Goal: Information Seeking & Learning: Learn about a topic

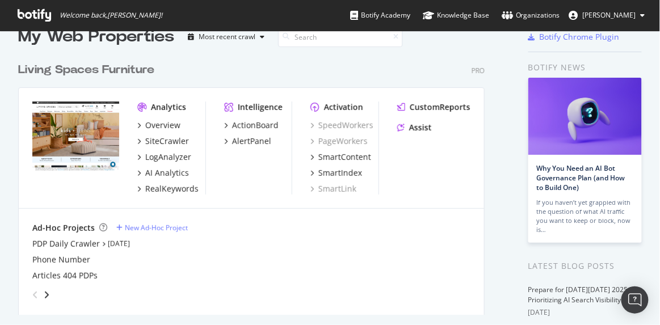
scroll to position [24, 0]
click at [178, 140] on div "SiteCrawler" at bounding box center [167, 140] width 44 height 11
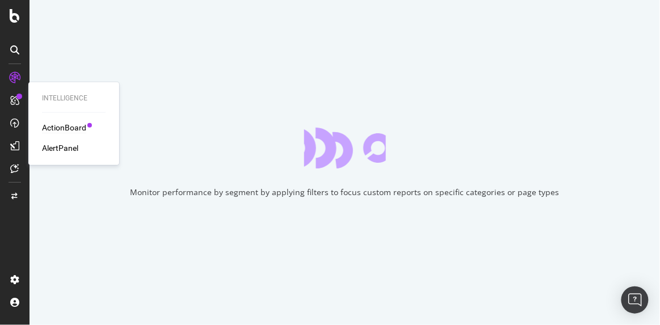
click at [68, 126] on div "ActionBoard" at bounding box center [64, 127] width 44 height 11
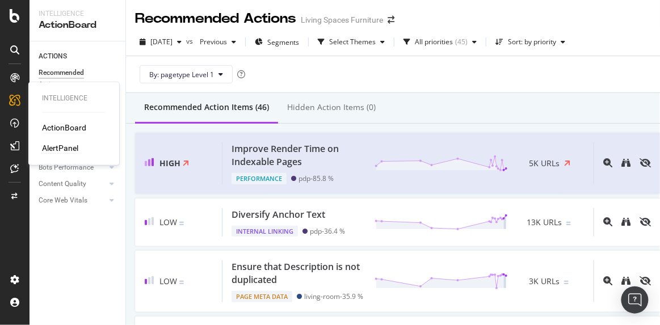
click at [68, 145] on div "AlertPanel" at bounding box center [60, 147] width 36 height 11
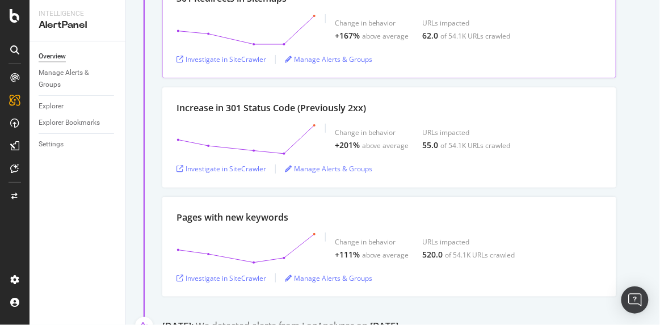
scroll to position [353, 0]
click at [248, 280] on div "Investigate in SiteCrawler" at bounding box center [221, 279] width 90 height 10
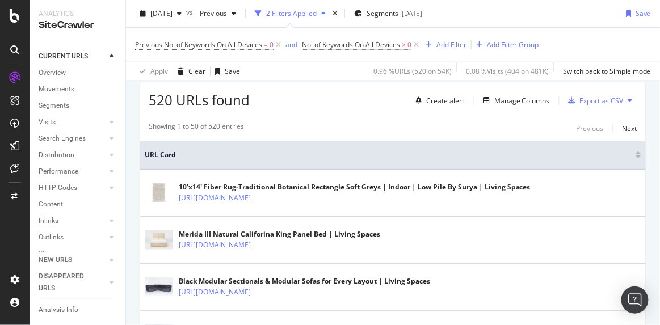
scroll to position [201, 0]
click at [502, 100] on div "Manage Columns" at bounding box center [522, 101] width 56 height 10
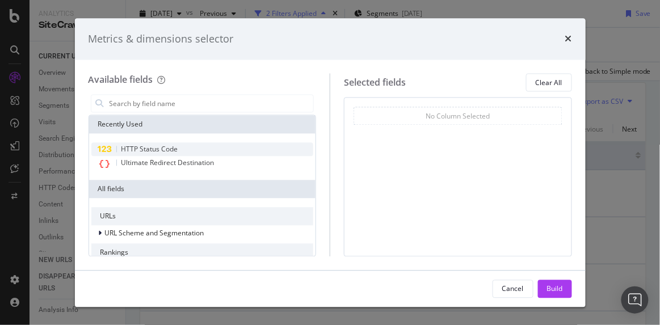
click at [191, 147] on div "HTTP Status Code" at bounding box center [202, 150] width 222 height 14
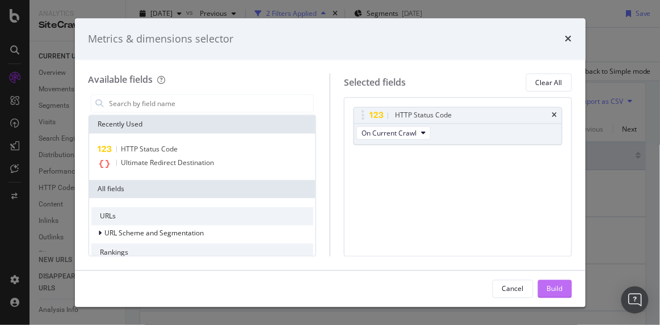
click at [555, 285] on div "Build" at bounding box center [555, 289] width 16 height 10
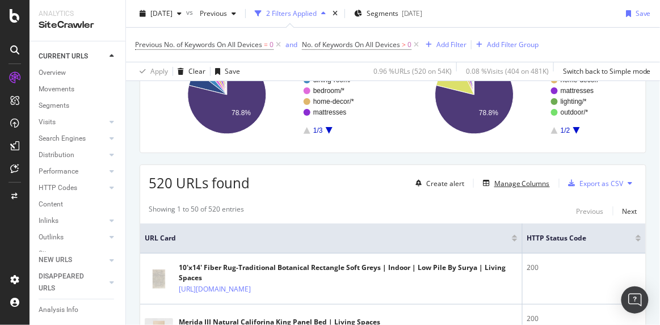
scroll to position [118, 0]
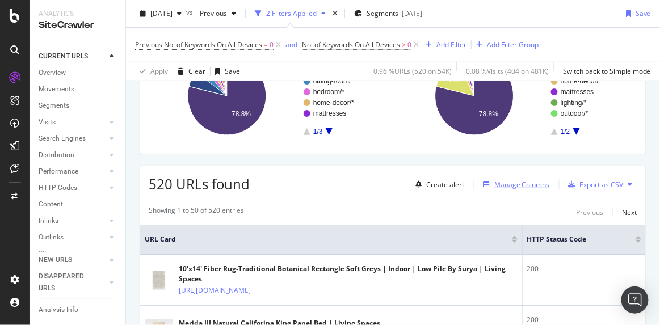
click at [512, 182] on div "Manage Columns" at bounding box center [522, 185] width 56 height 10
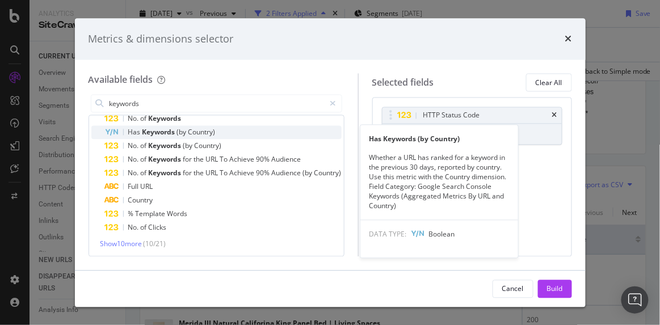
scroll to position [45, 0]
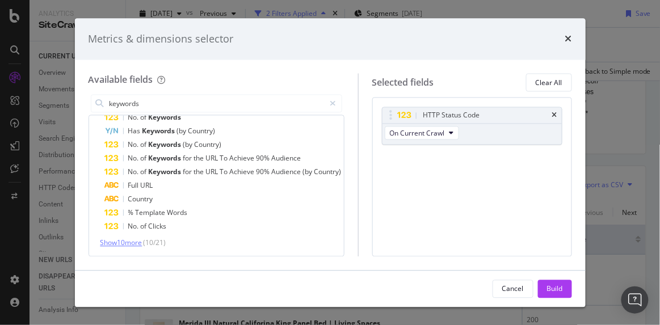
type input "keywords"
click at [128, 241] on span "Show 10 more" at bounding box center [121, 243] width 42 height 10
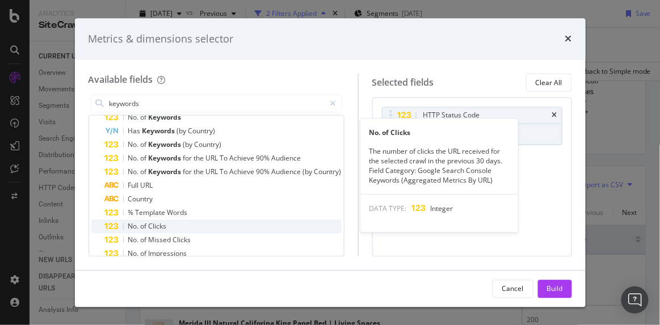
scroll to position [182, 0]
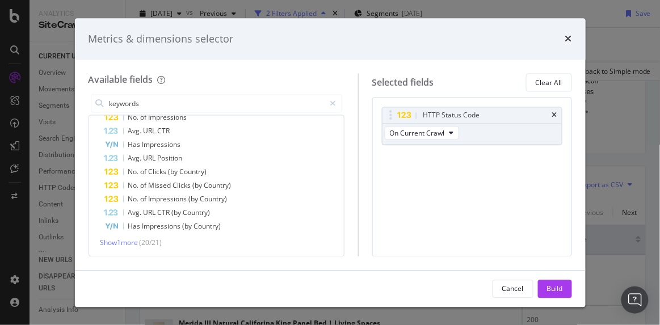
click at [135, 247] on div "Has Keywords No. of Keywords Has Keywords (by Country) No. of Keywords (by Coun…" at bounding box center [216, 104] width 255 height 305
click at [131, 242] on span "Show 1 more" at bounding box center [119, 243] width 38 height 10
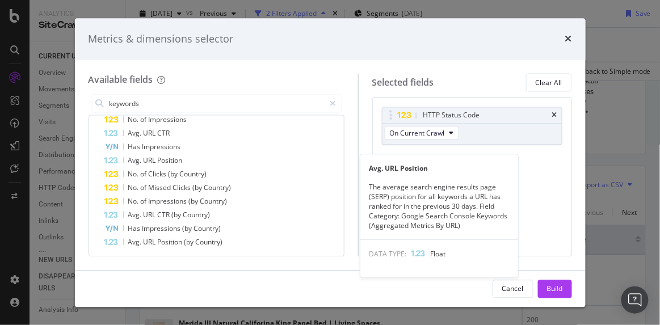
scroll to position [179, 0]
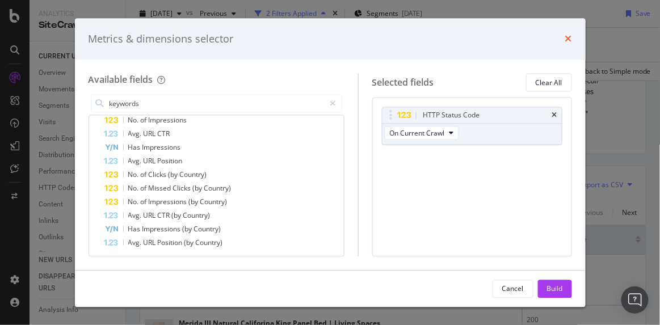
click at [568, 39] on icon "times" at bounding box center [568, 39] width 7 height 9
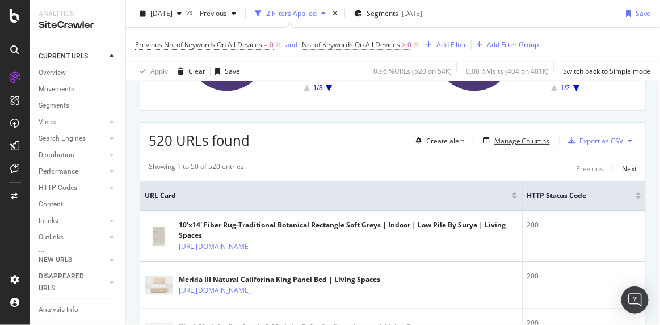
scroll to position [161, 0]
click at [510, 141] on div "Manage Columns" at bounding box center [522, 142] width 56 height 10
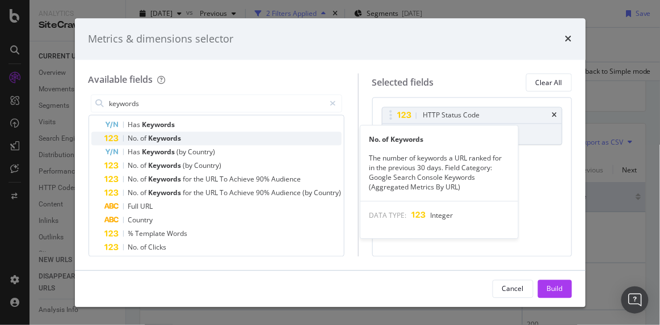
scroll to position [45, 0]
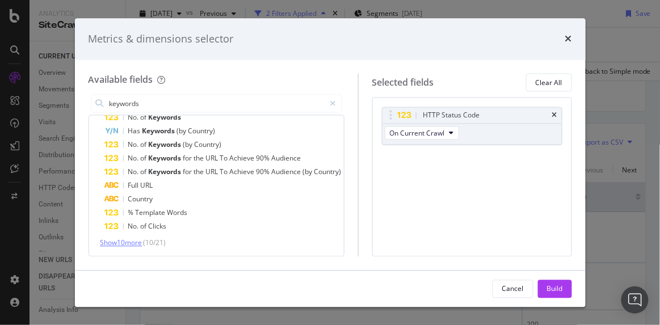
type input "keywords"
click at [124, 238] on span "Show 10 more" at bounding box center [121, 243] width 42 height 10
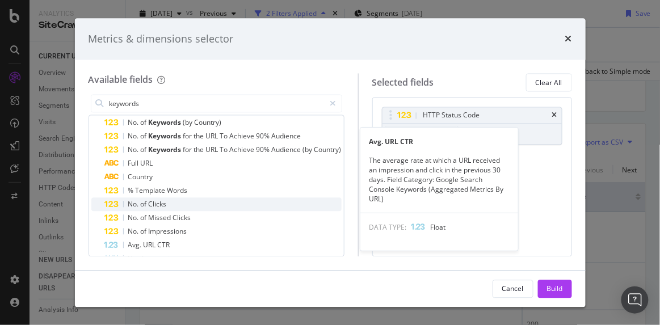
scroll to position [68, 0]
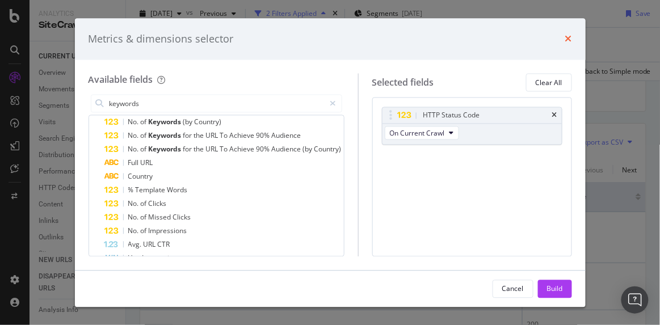
click at [568, 36] on icon "times" at bounding box center [568, 39] width 7 height 9
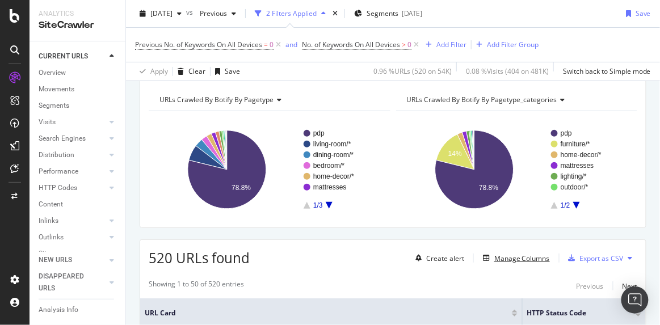
scroll to position [0, 0]
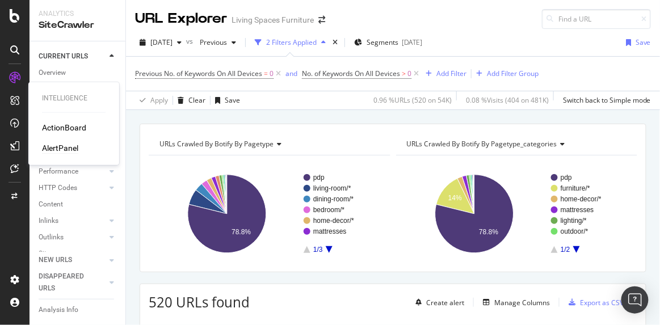
click at [56, 146] on div "AlertPanel" at bounding box center [60, 147] width 36 height 11
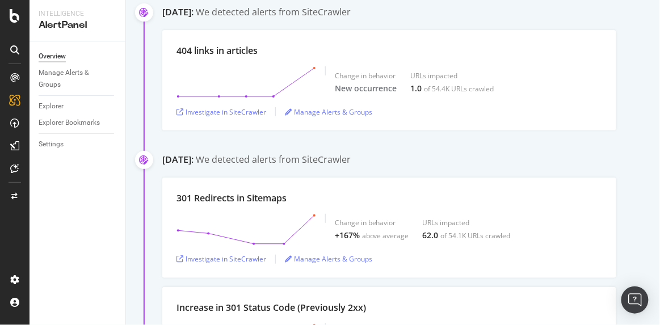
scroll to position [164, 0]
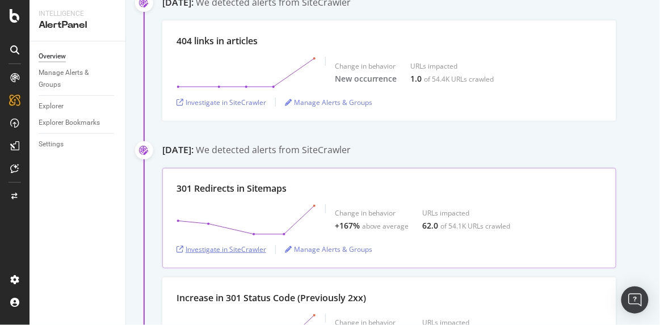
click at [225, 247] on div "Investigate in SiteCrawler" at bounding box center [221, 249] width 90 height 10
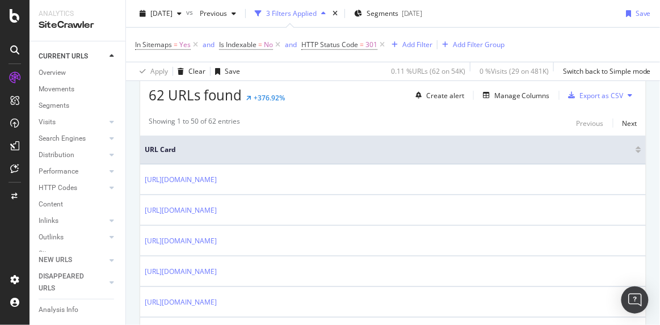
scroll to position [206, 0]
click at [524, 101] on div "Manage Columns" at bounding box center [513, 96] width 71 height 12
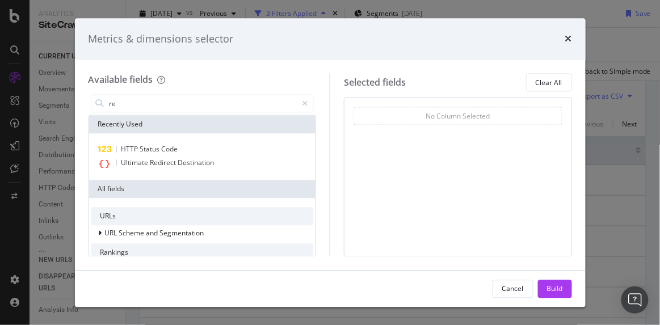
type input "r"
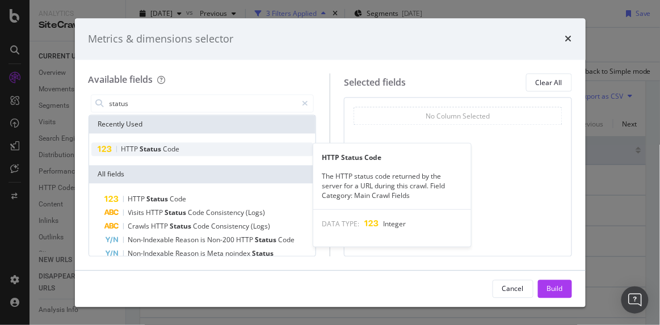
type input "status"
click at [277, 147] on div "HTTP Status Code" at bounding box center [202, 150] width 222 height 14
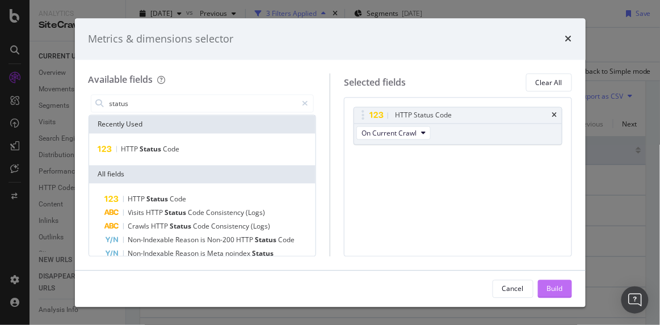
click at [548, 286] on div "Build" at bounding box center [555, 289] width 16 height 10
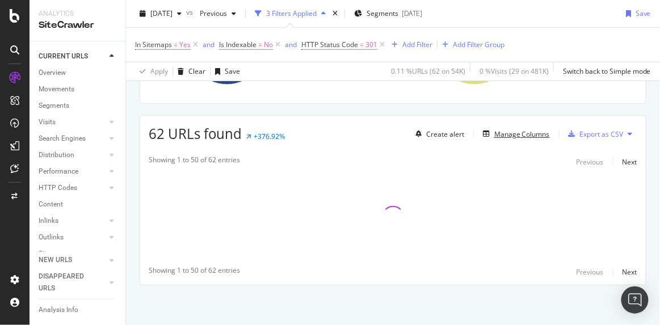
scroll to position [168, 0]
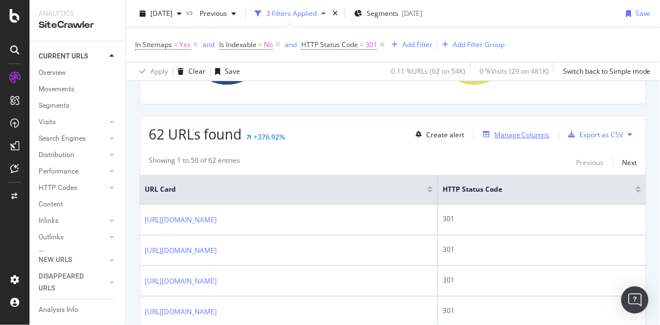
click at [511, 131] on div "Manage Columns" at bounding box center [522, 135] width 56 height 10
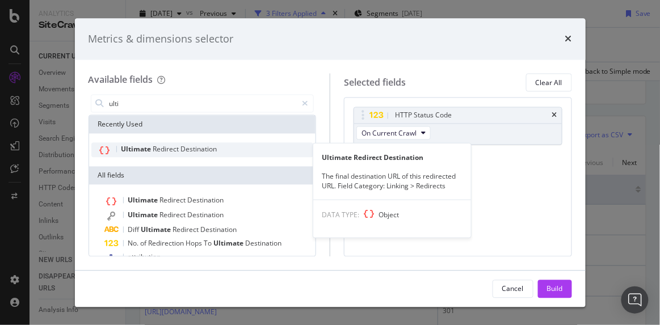
type input "ulti"
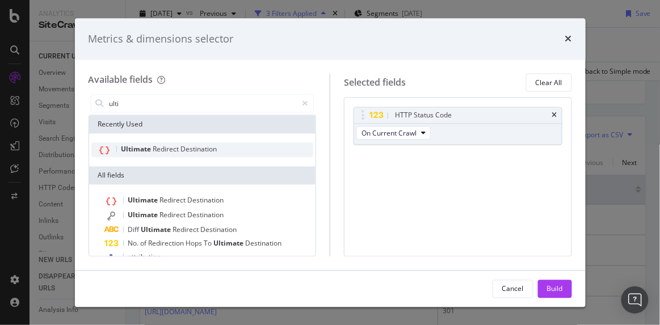
click at [257, 150] on div "Ultimate Redirect Destination" at bounding box center [202, 150] width 222 height 15
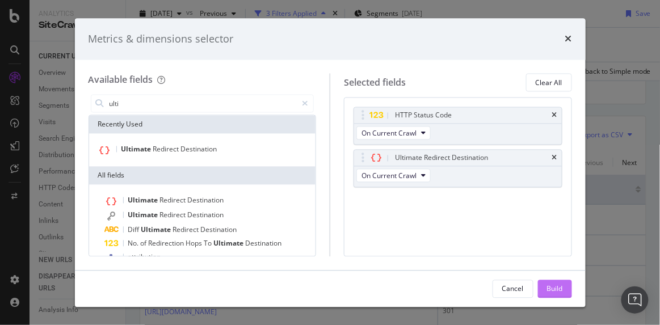
click at [555, 287] on div "Build" at bounding box center [555, 289] width 16 height 10
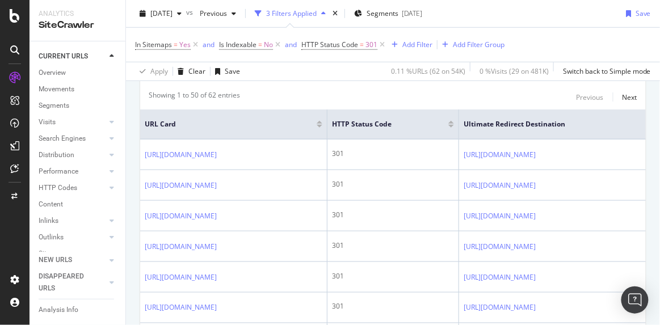
scroll to position [234, 0]
